Goal: Find contact information: Find contact information

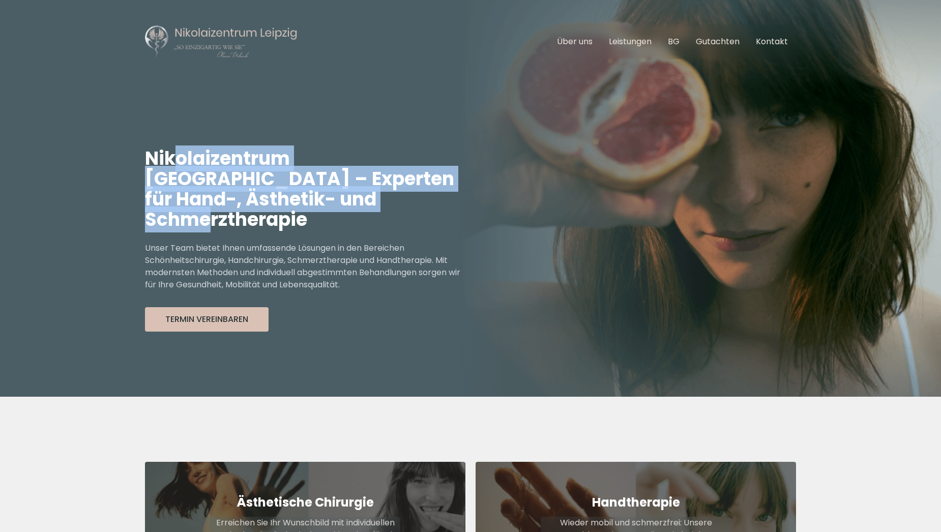
drag, startPoint x: 328, startPoint y: 206, endPoint x: 178, endPoint y: 166, distance: 155.8
click at [178, 166] on h1 "Nikolaizentrum [GEOGRAPHIC_DATA] – Experten für Hand-, Ästhetik- und Schmerzthe…" at bounding box center [308, 189] width 326 height 81
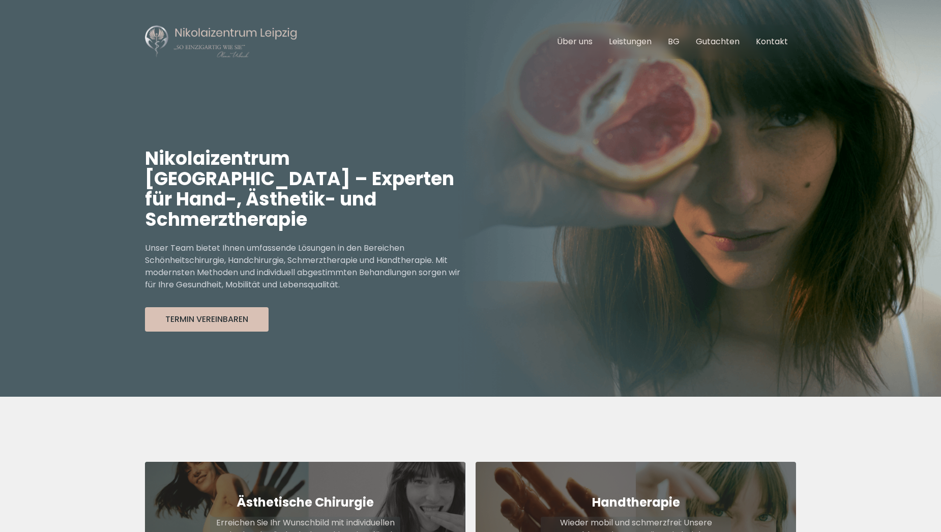
drag, startPoint x: 178, startPoint y: 166, endPoint x: 318, endPoint y: 28, distance: 196.8
click at [318, 28] on nav "Hauptnavigation öffnen Über uns Leistungen BG Gutachten Kontakt" at bounding box center [470, 41] width 651 height 83
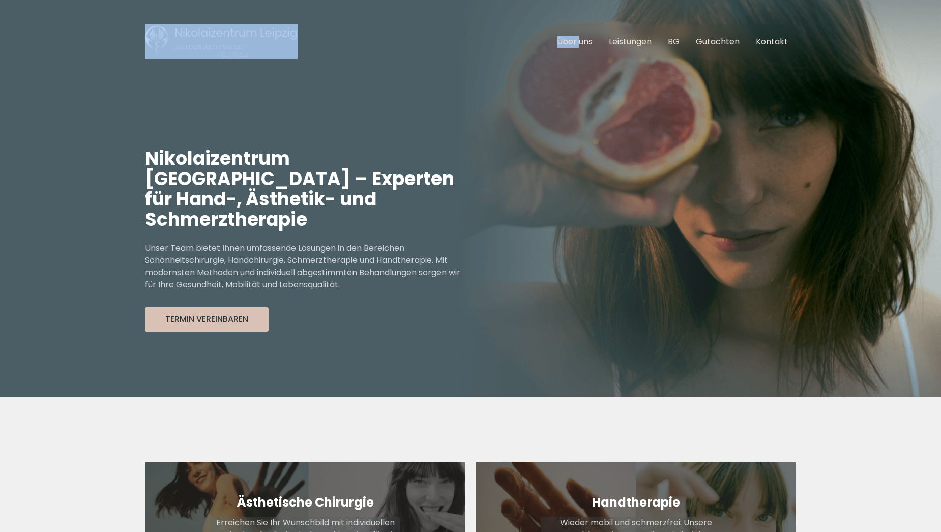
drag, startPoint x: 318, startPoint y: 28, endPoint x: 138, endPoint y: 30, distance: 180.6
click at [138, 30] on header "Hauptnavigation öffnen Über uns Leistungen BG Gutachten Kontakt Nikolaizentrum …" at bounding box center [470, 198] width 941 height 397
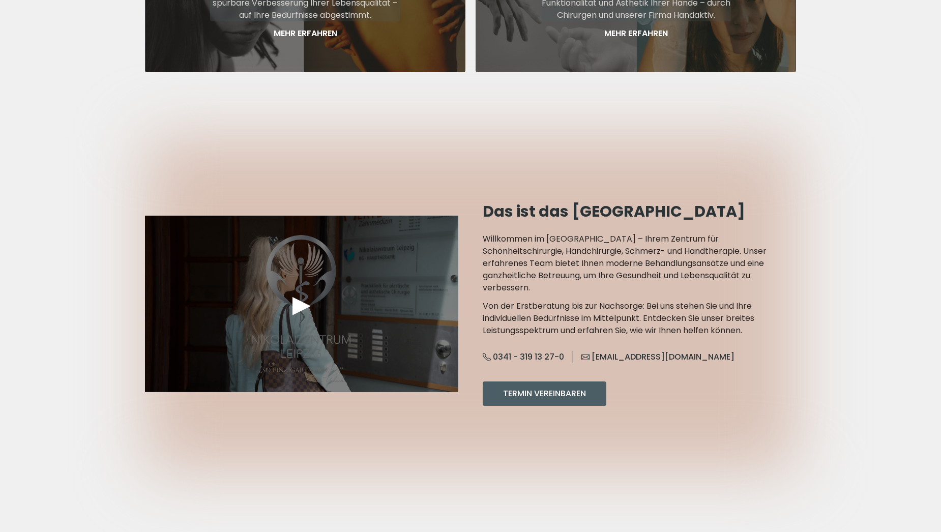
scroll to position [814, 0]
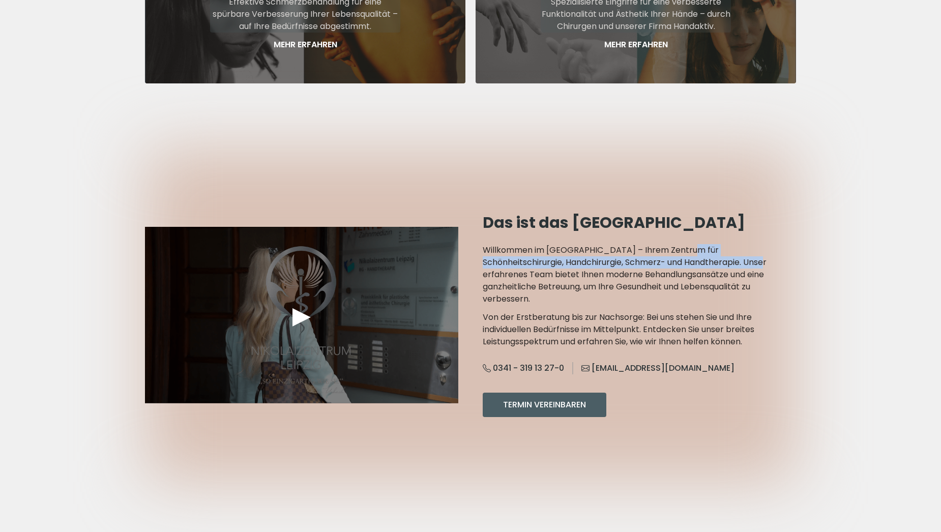
drag, startPoint x: 744, startPoint y: 243, endPoint x: 675, endPoint y: 230, distance: 70.2
click at [675, 244] on p "Willkommen im Nikolaizentrum Leipzig – Ihrem Zentrum für Schönheitschirurgie, H…" at bounding box center [639, 274] width 313 height 61
drag, startPoint x: 675, startPoint y: 230, endPoint x: 720, endPoint y: 236, distance: 45.1
copy p "Zentrum für Schönheitschirurgie, Handchirurgie, Schmerz- und Handtherapie"
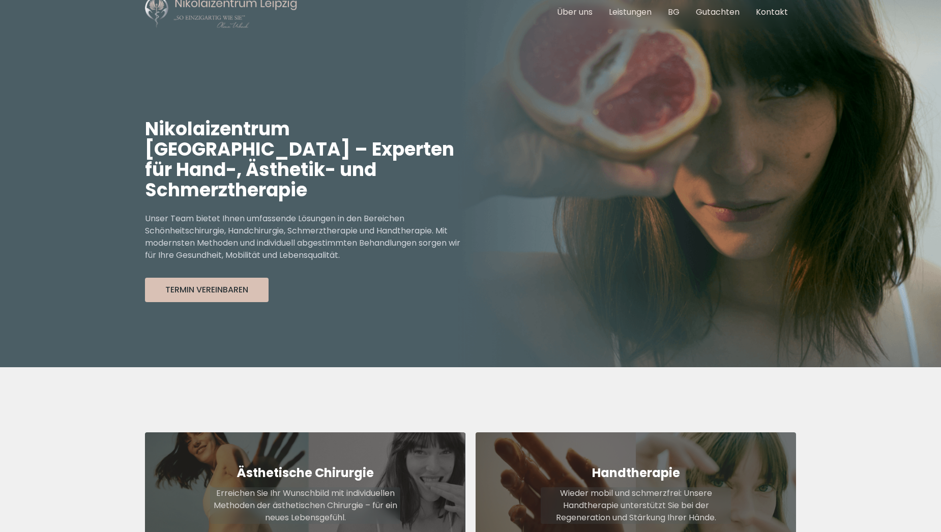
scroll to position [0, 0]
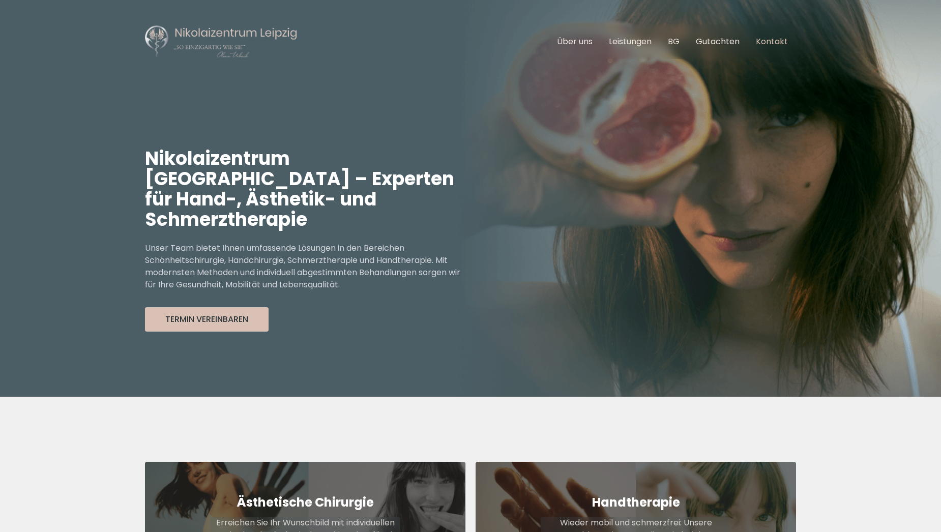
click at [764, 41] on link "Kontakt" at bounding box center [772, 42] width 32 height 12
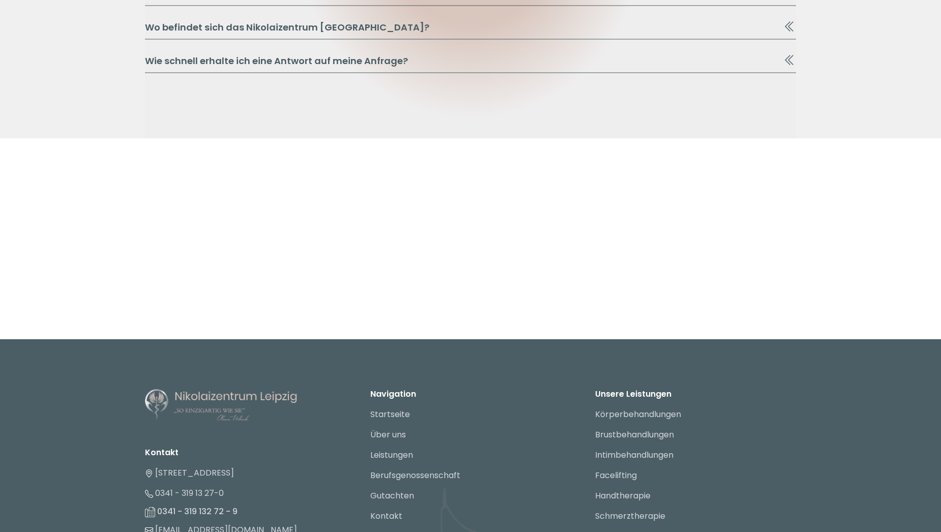
scroll to position [1373, 0]
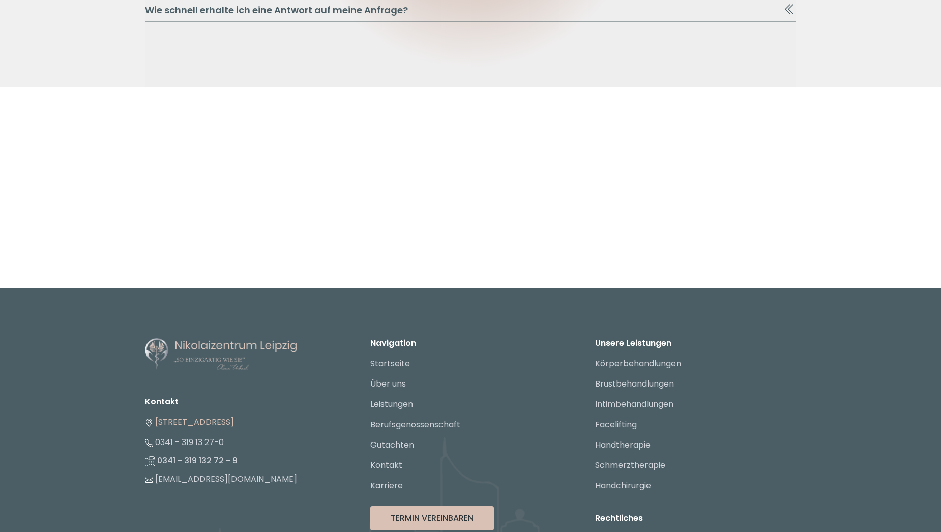
drag, startPoint x: 290, startPoint y: 419, endPoint x: 158, endPoint y: 426, distance: 132.4
click at [158, 426] on li "[STREET_ADDRESS]" at bounding box center [245, 422] width 201 height 20
drag, startPoint x: 158, startPoint y: 426, endPoint x: 172, endPoint y: 427, distance: 14.3
copy link "[STREET_ADDRESS]"
